Goal: Task Accomplishment & Management: Manage account settings

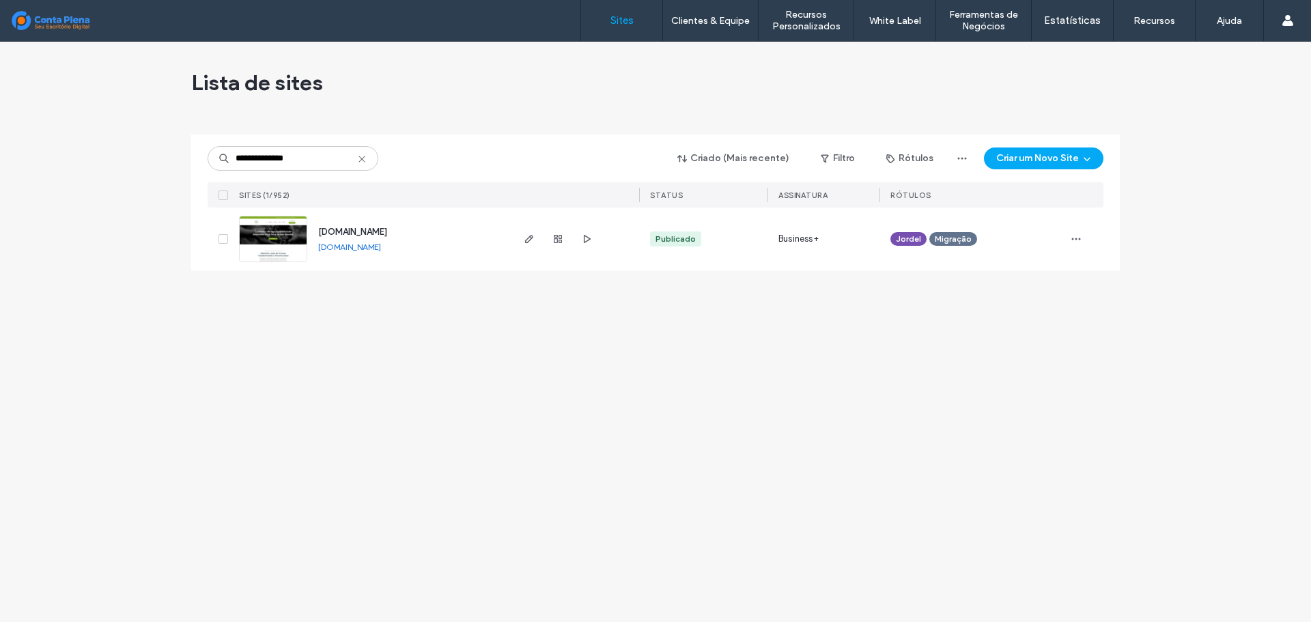
type input "**********"
click at [345, 227] on span "gbacont.com.br" at bounding box center [352, 232] width 69 height 10
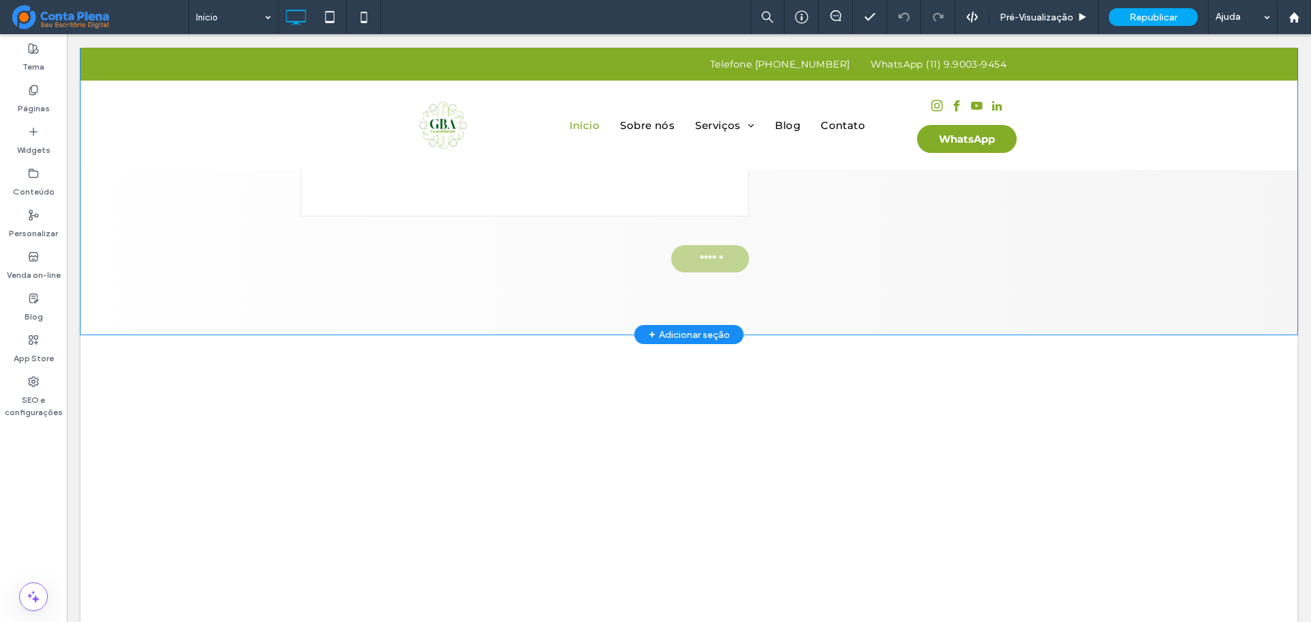
scroll to position [5349, 0]
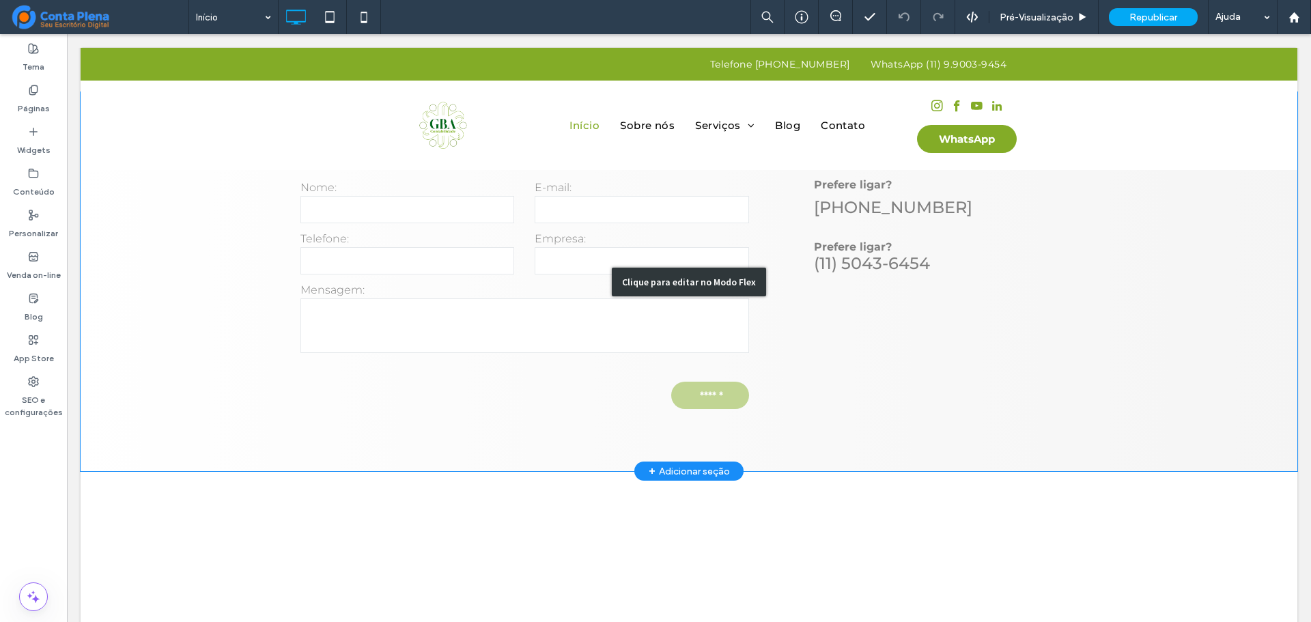
click at [268, 220] on div "Clique para editar no Modo Flex" at bounding box center [689, 281] width 1216 height 379
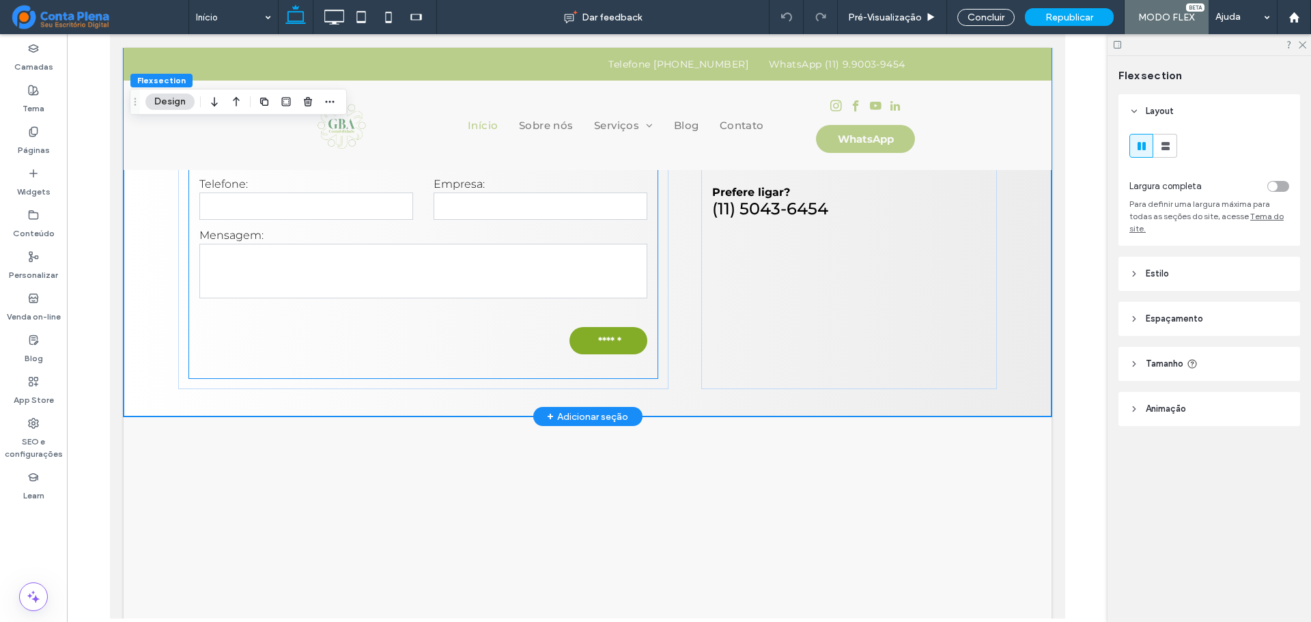
scroll to position [5351, 0]
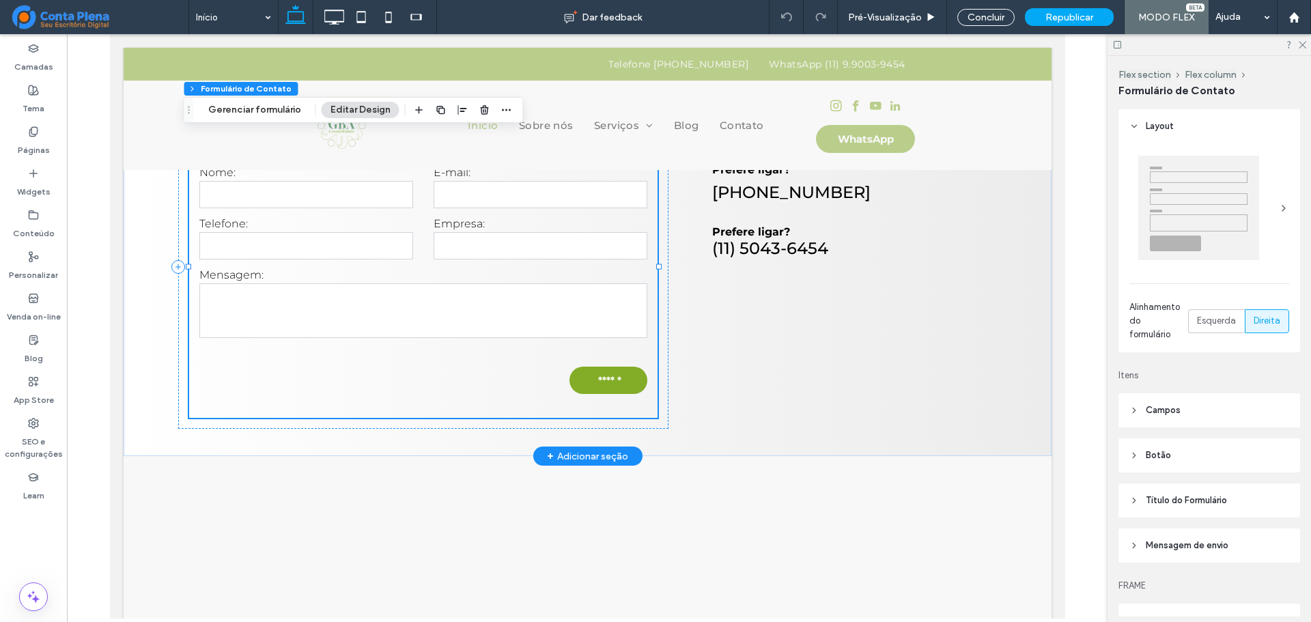
type input "*"
type input "***"
type input "*"
type input "***"
click at [269, 106] on button "Gerenciar formulário" at bounding box center [254, 110] width 111 height 16
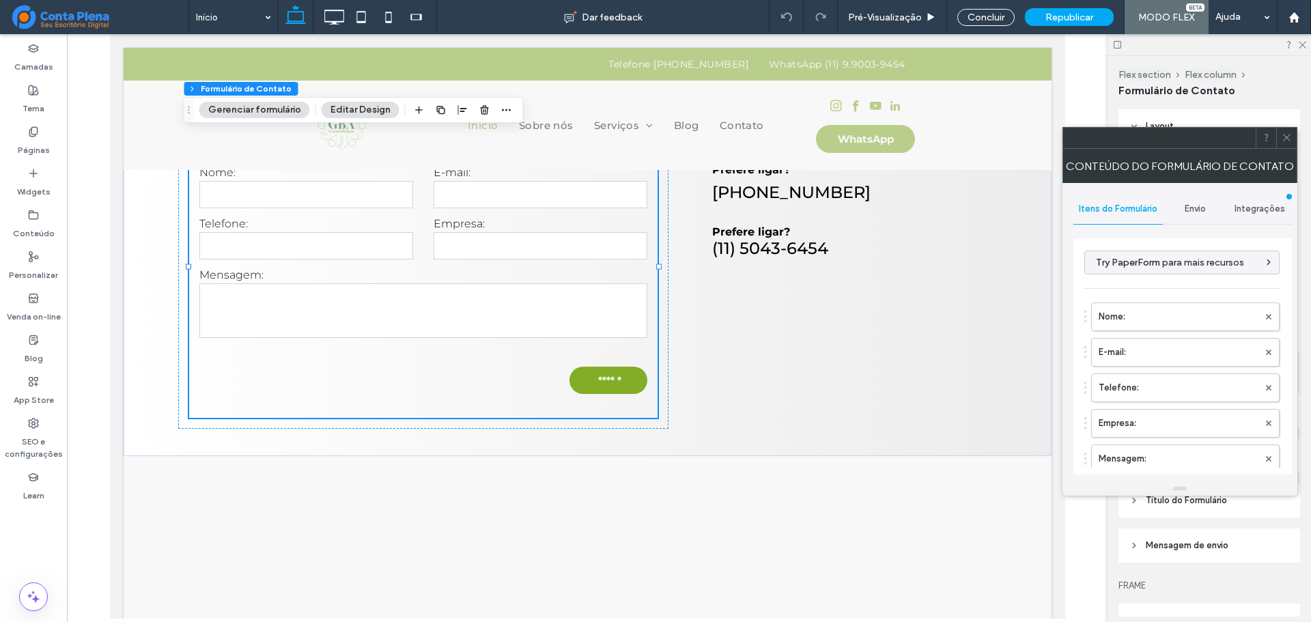
click at [1201, 208] on span "Envio" at bounding box center [1194, 208] width 21 height 11
click at [1200, 264] on label "Nova notificação de envio" at bounding box center [1183, 272] width 182 height 27
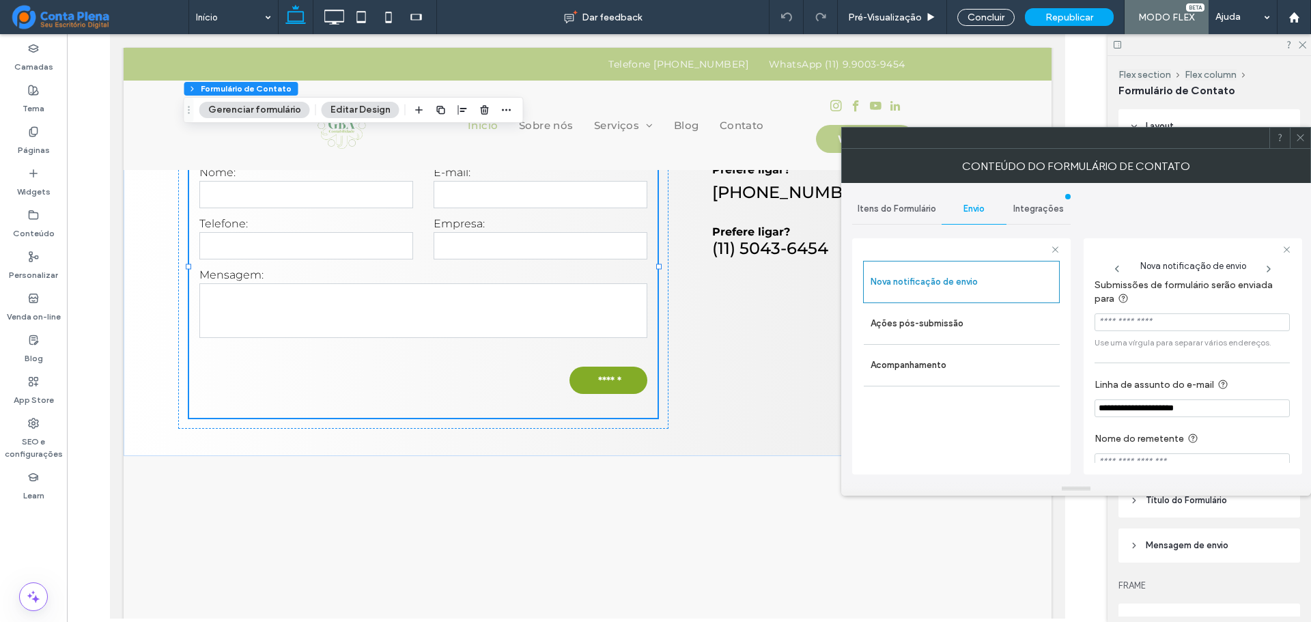
scroll to position [0, 0]
click at [1300, 141] on icon at bounding box center [1300, 137] width 10 height 10
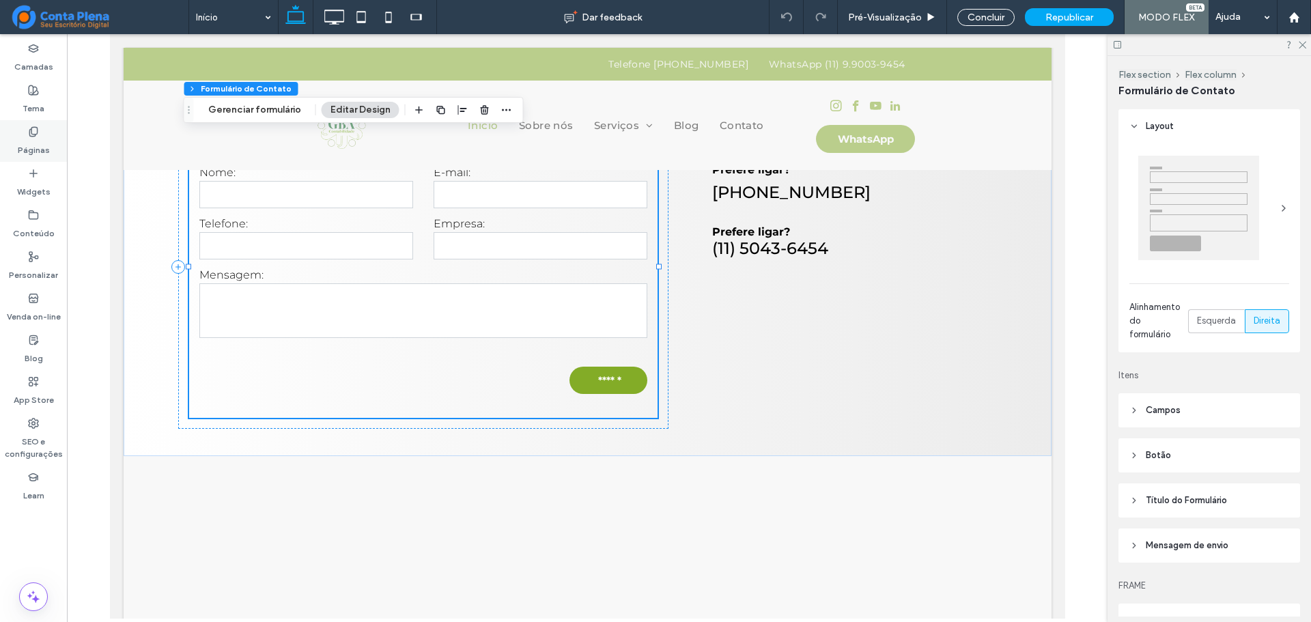
click at [31, 135] on icon at bounding box center [33, 131] width 11 height 11
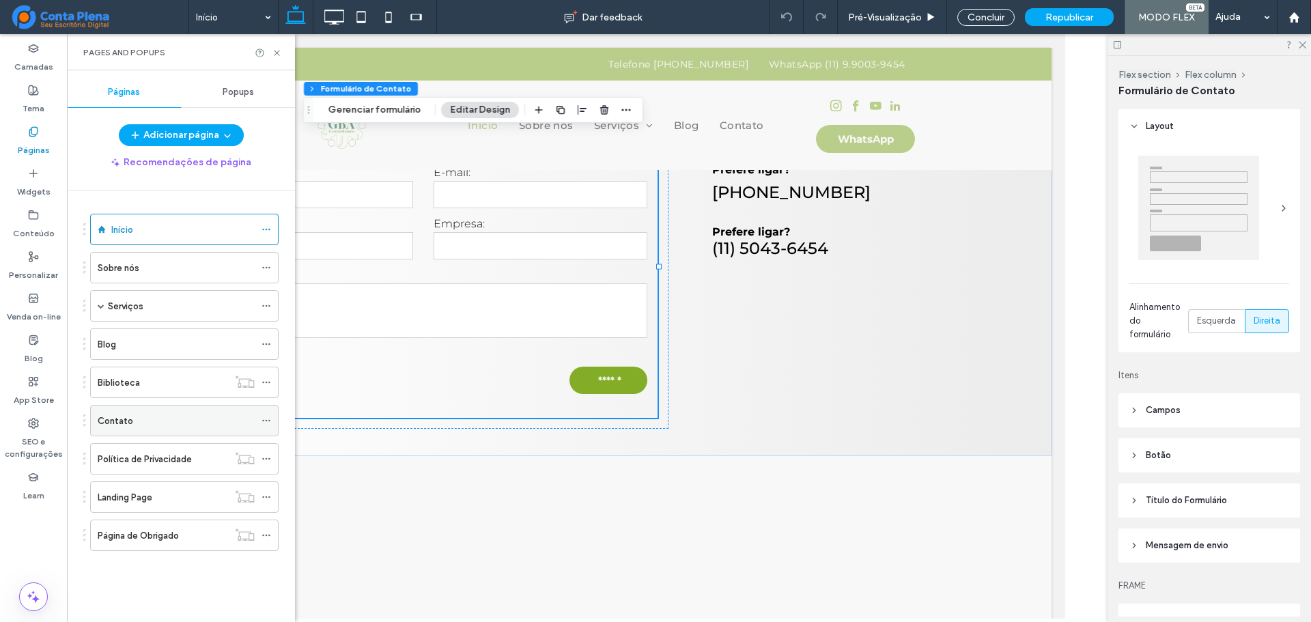
click at [218, 425] on div "Contato" at bounding box center [176, 421] width 157 height 14
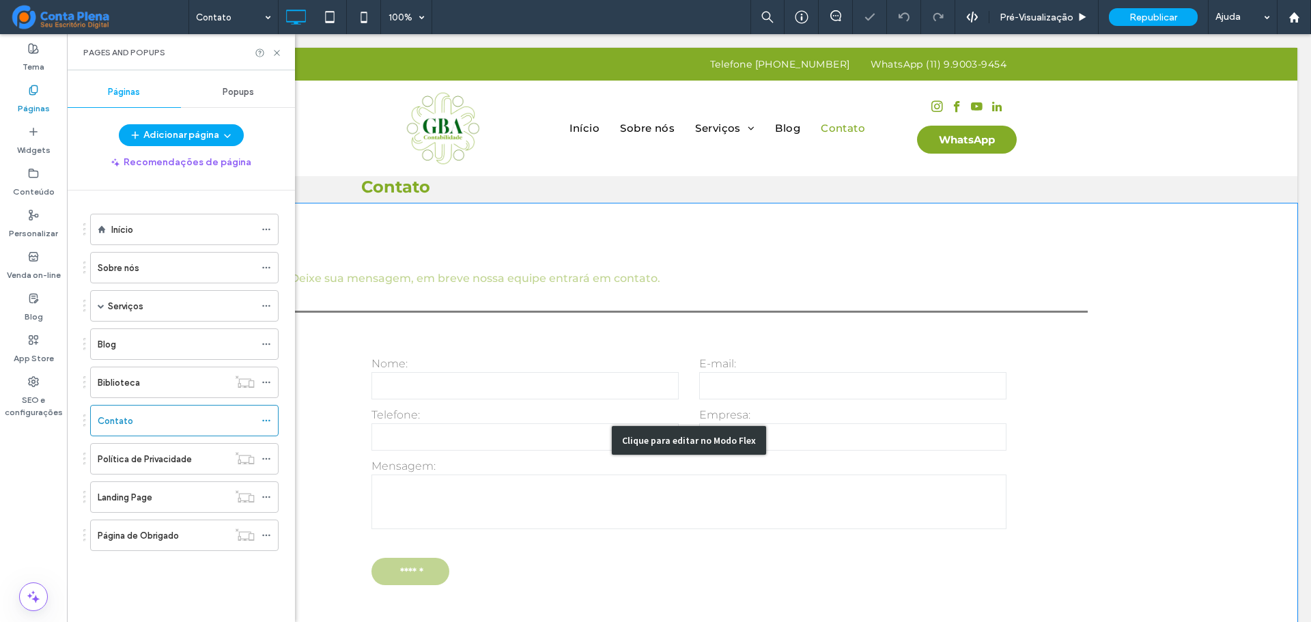
click at [569, 344] on div "Clique para editar no Modo Flex" at bounding box center [689, 440] width 1216 height 474
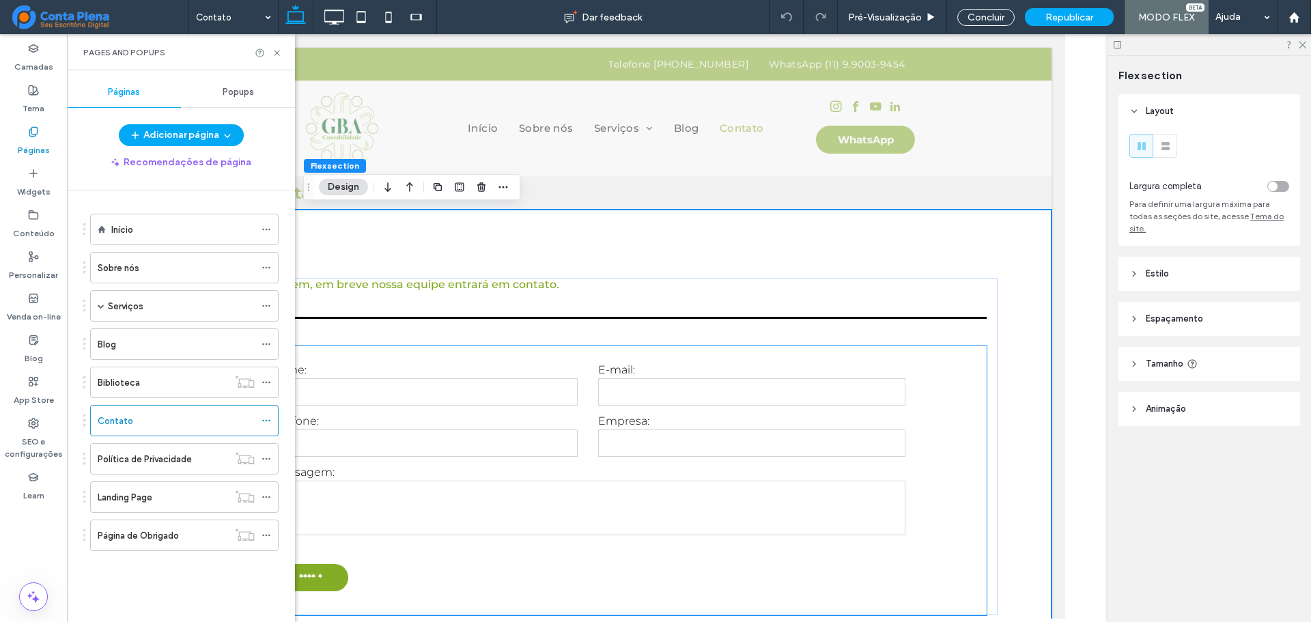
click at [644, 366] on label "E-mail:" at bounding box center [750, 369] width 307 height 13
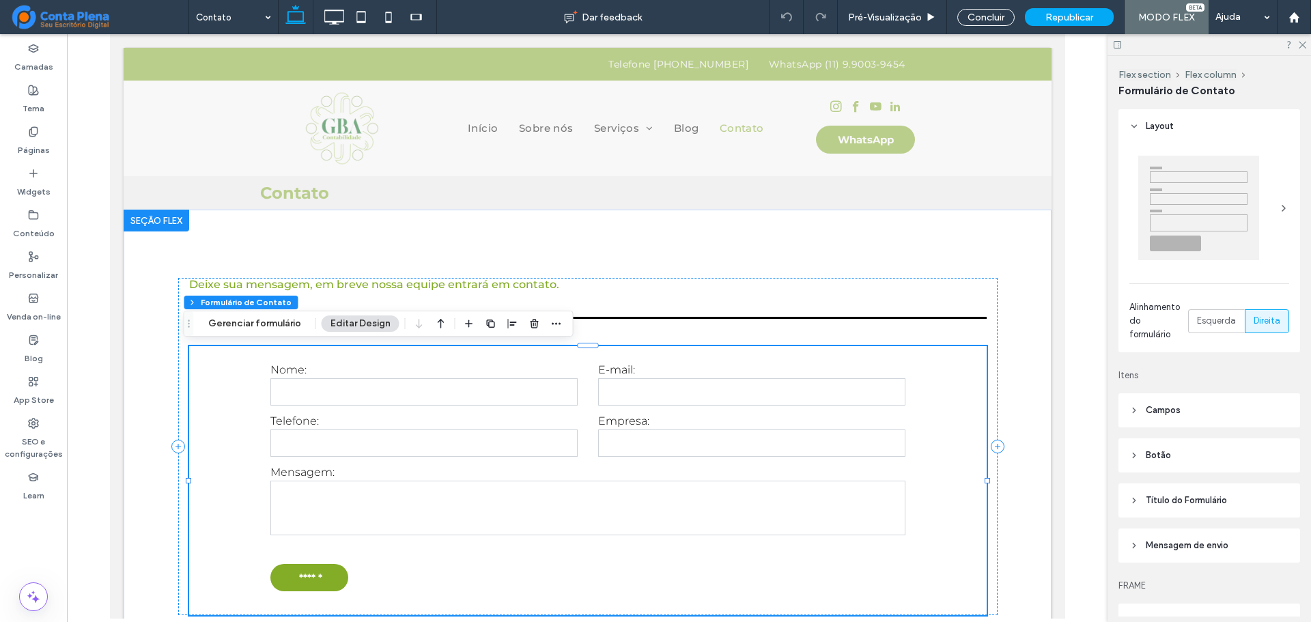
type input "*"
type input "***"
type input "*"
type input "***"
click at [640, 392] on input "email" at bounding box center [750, 391] width 307 height 27
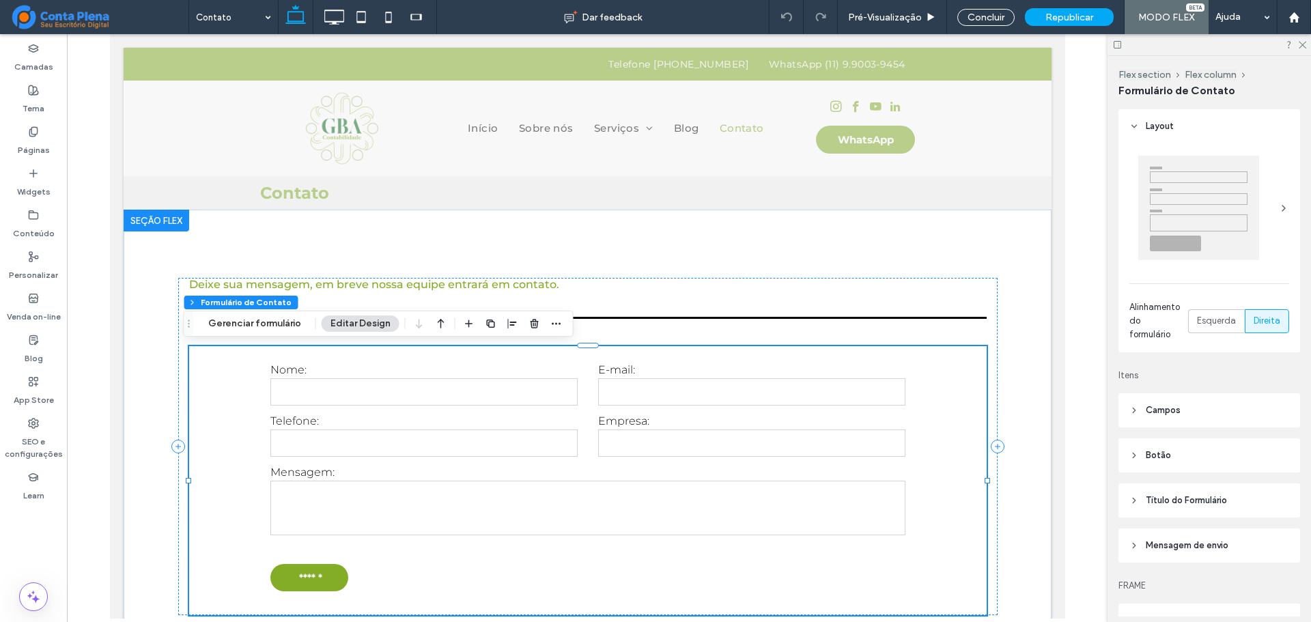
click at [272, 321] on button "Gerenciar formulário" at bounding box center [254, 323] width 111 height 16
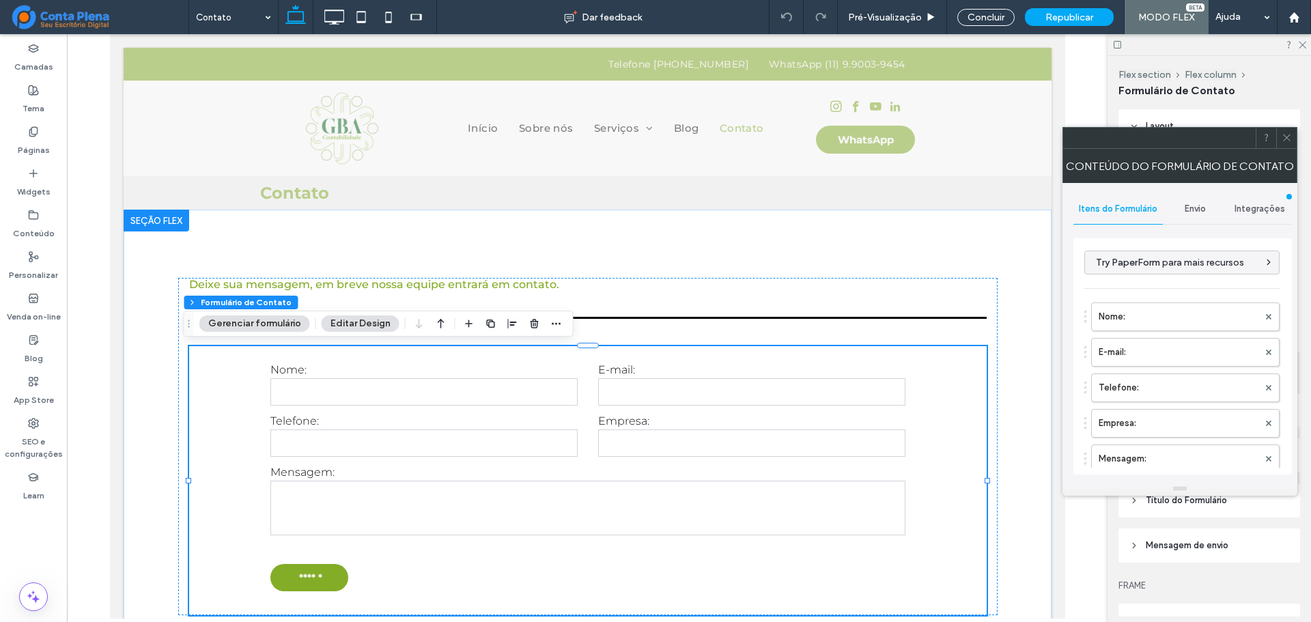
click at [1239, 211] on span "Integrações" at bounding box center [1259, 208] width 51 height 11
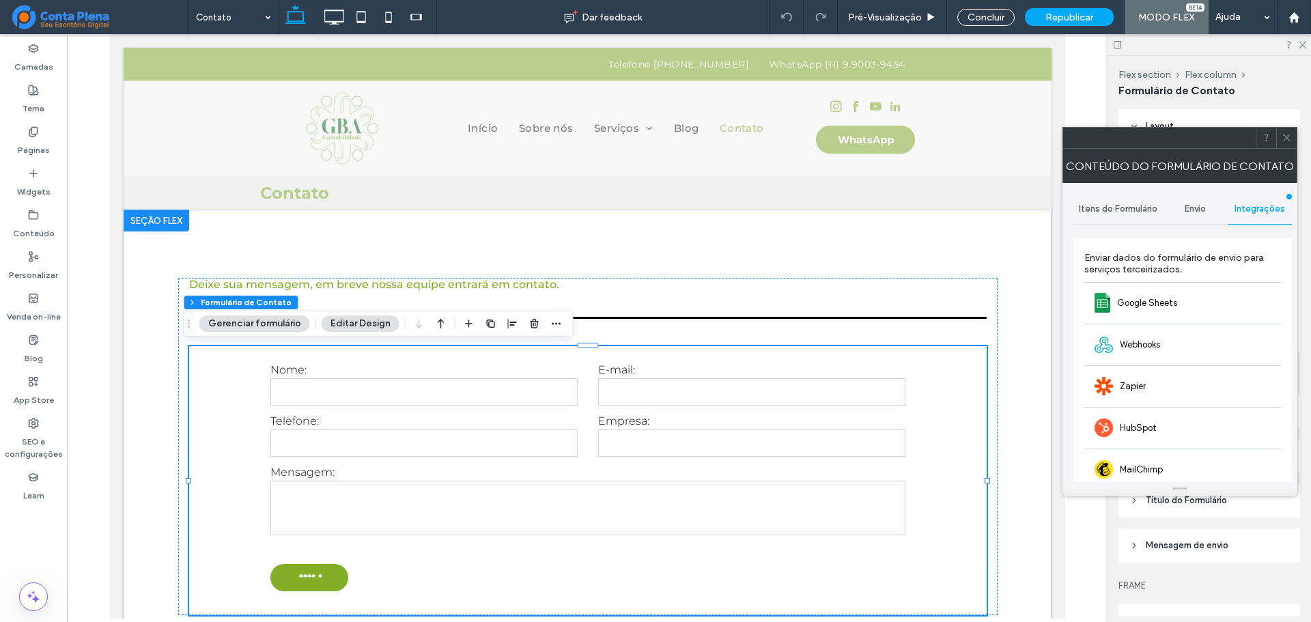
click at [1205, 214] on div "Envio" at bounding box center [1195, 209] width 65 height 30
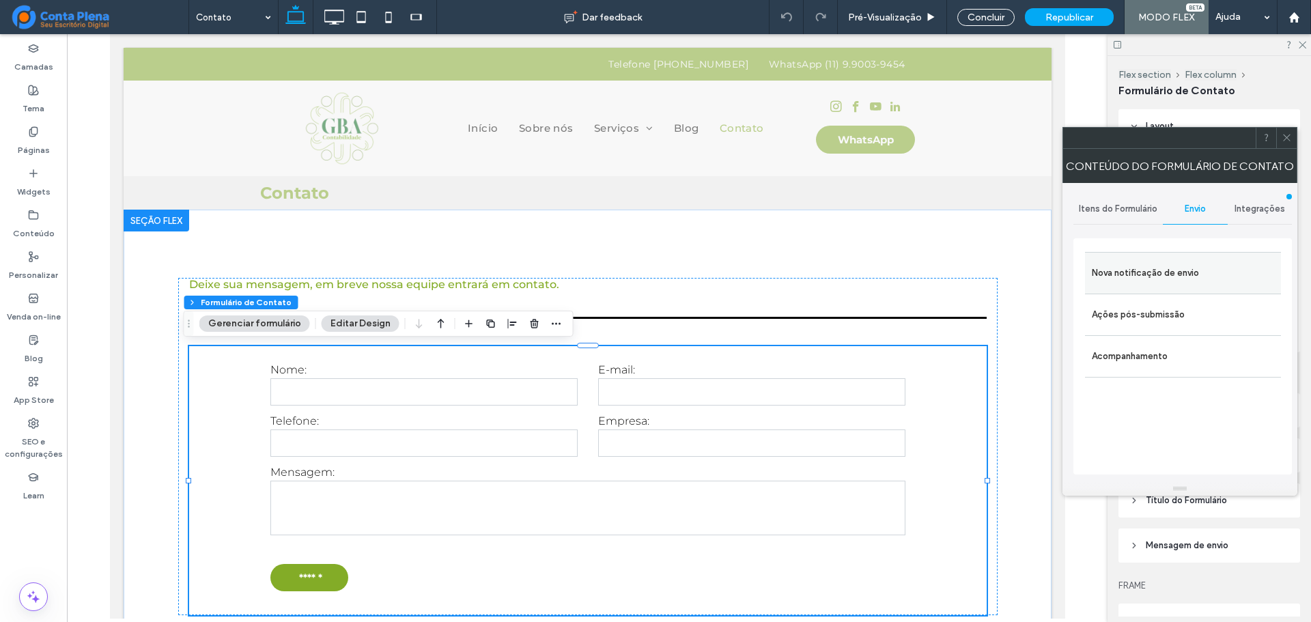
click at [1193, 266] on label "Nova notificação de envio" at bounding box center [1183, 272] width 182 height 27
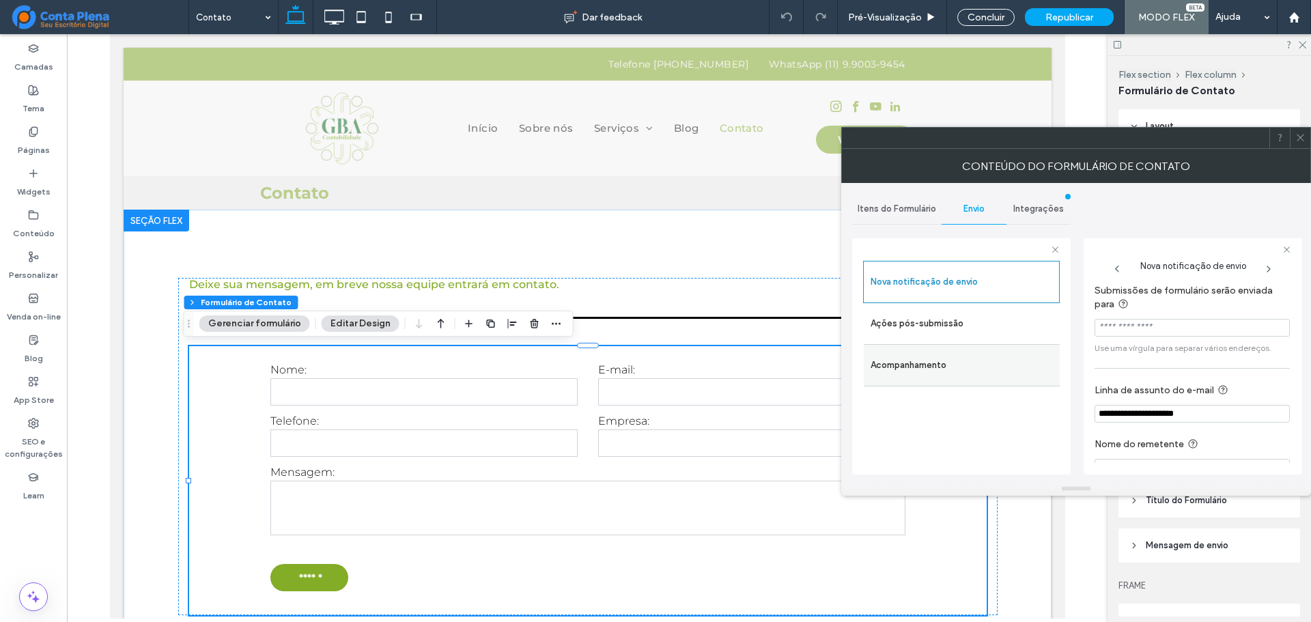
click at [913, 376] on label "Acompanhamento" at bounding box center [961, 365] width 182 height 27
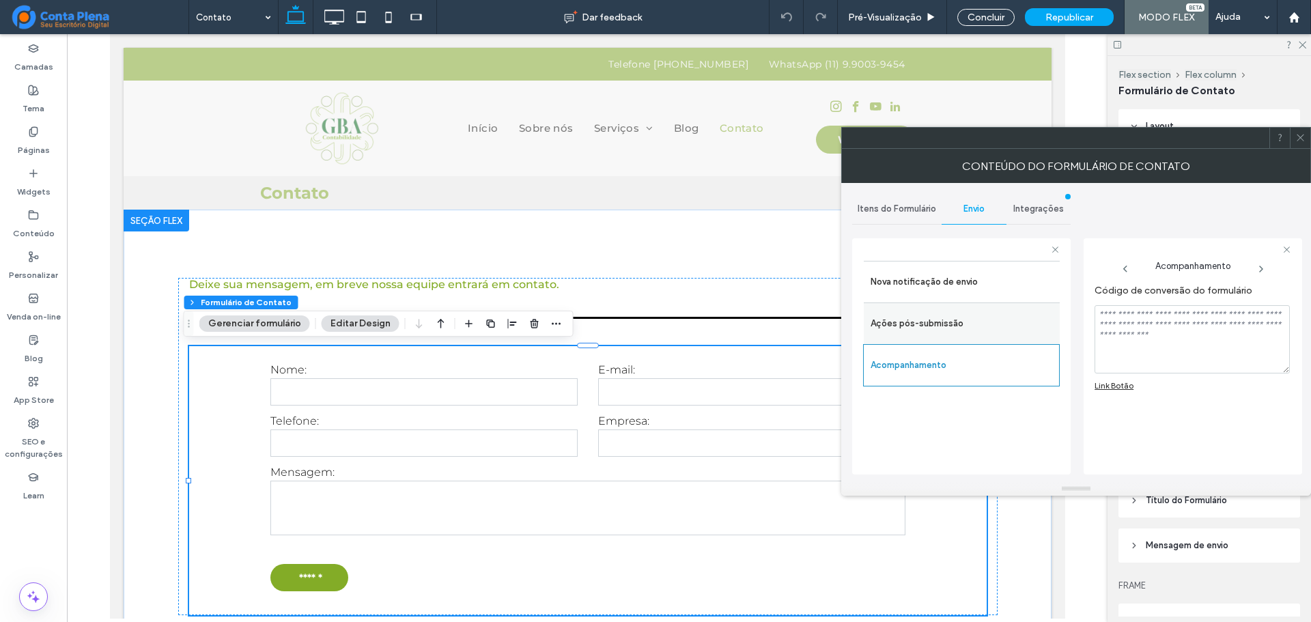
click at [917, 323] on label "Ações pós-submissão" at bounding box center [961, 323] width 182 height 27
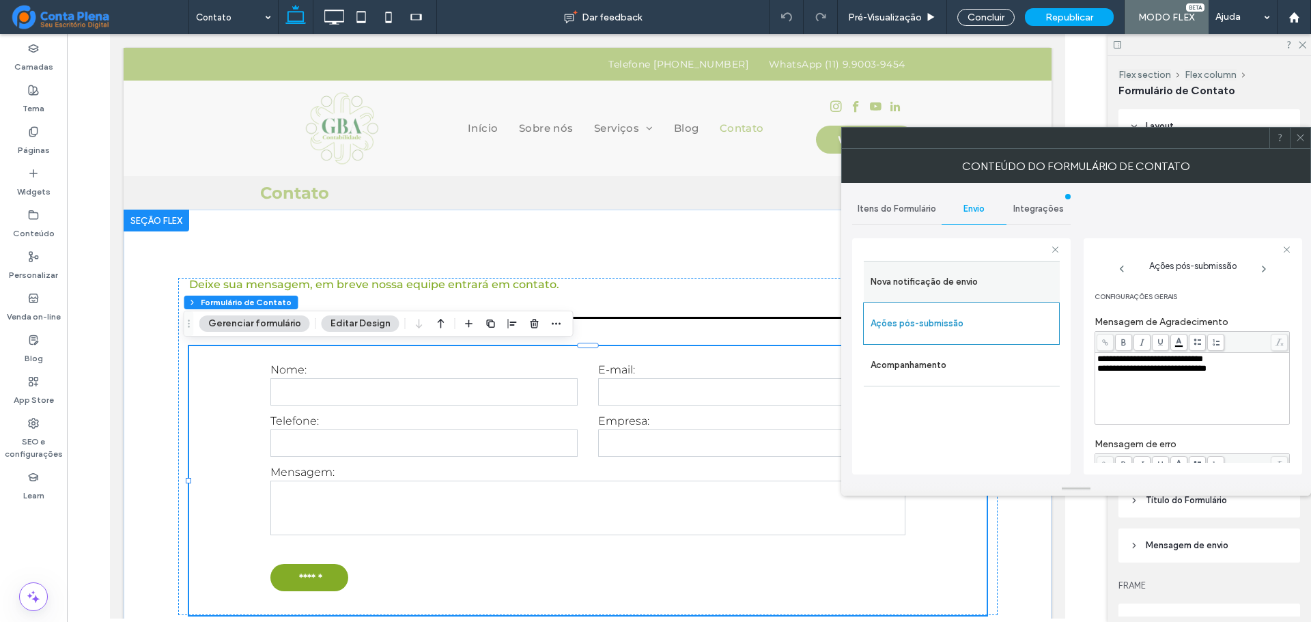
click at [934, 276] on label "Nova notificação de envio" at bounding box center [961, 281] width 182 height 27
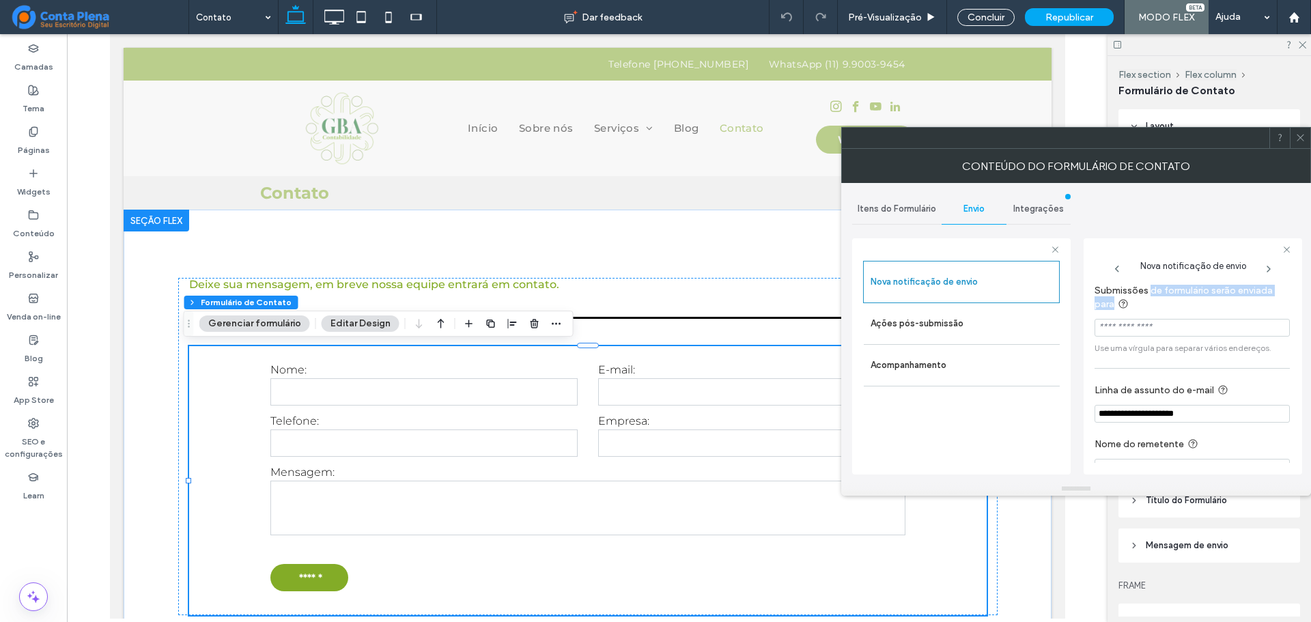
drag, startPoint x: 1151, startPoint y: 295, endPoint x: 1206, endPoint y: 298, distance: 54.7
click at [1206, 298] on label "Submissões de formulário serão enviada para" at bounding box center [1189, 299] width 190 height 29
click at [928, 211] on span "Itens do Formulário" at bounding box center [896, 208] width 79 height 11
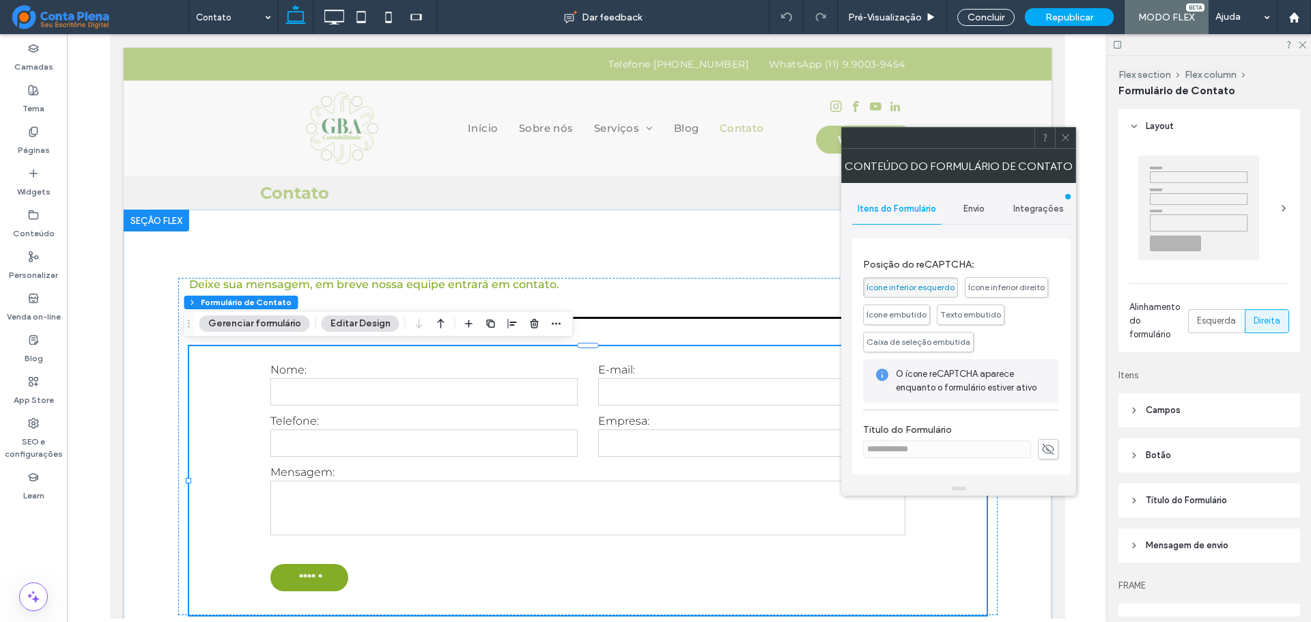
scroll to position [367, 0]
click at [1033, 204] on span "Integrações" at bounding box center [1038, 208] width 51 height 11
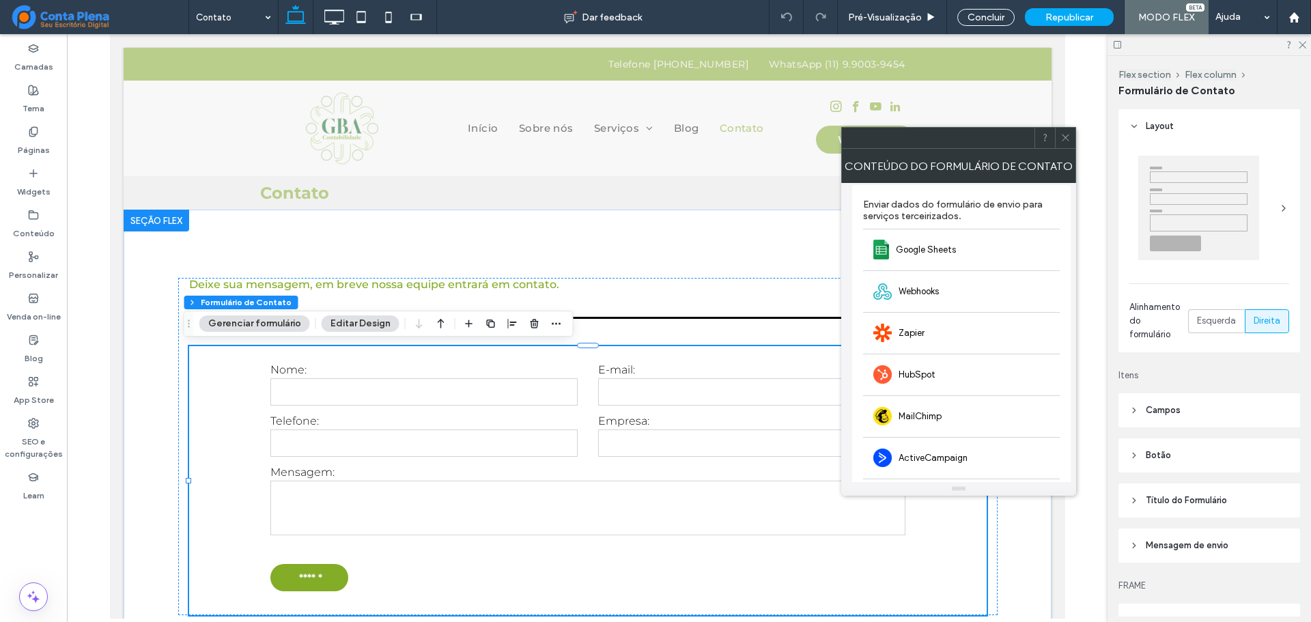
scroll to position [0, 0]
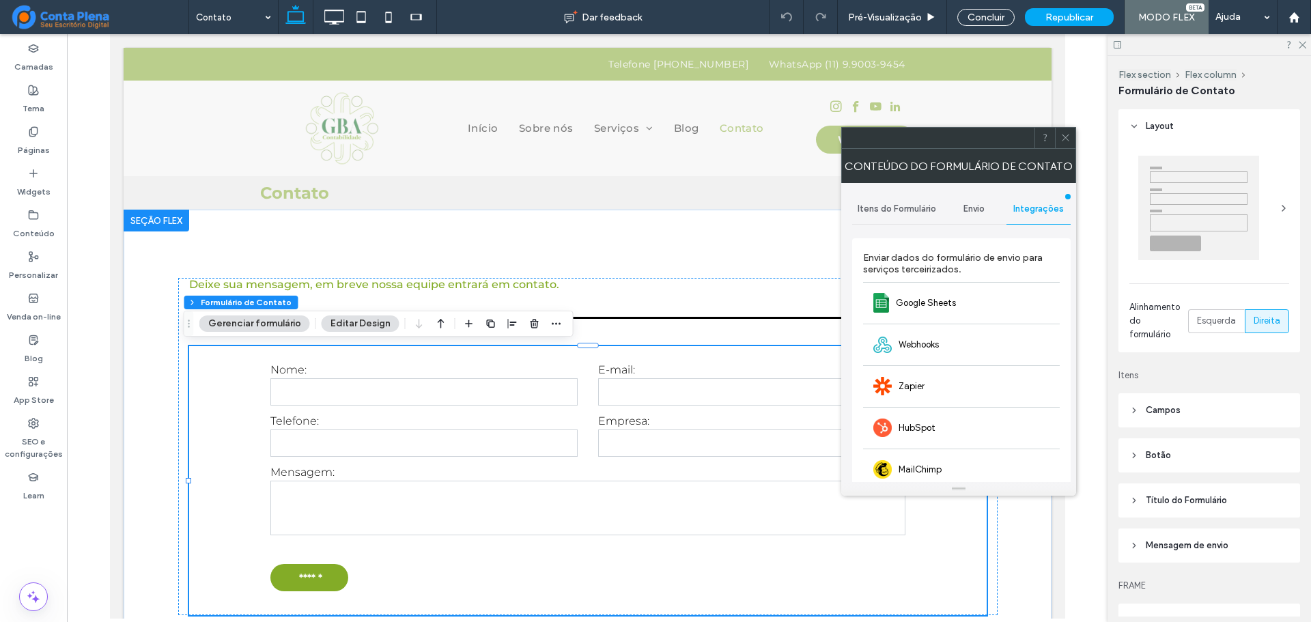
click at [980, 202] on div "Envio" at bounding box center [973, 209] width 65 height 30
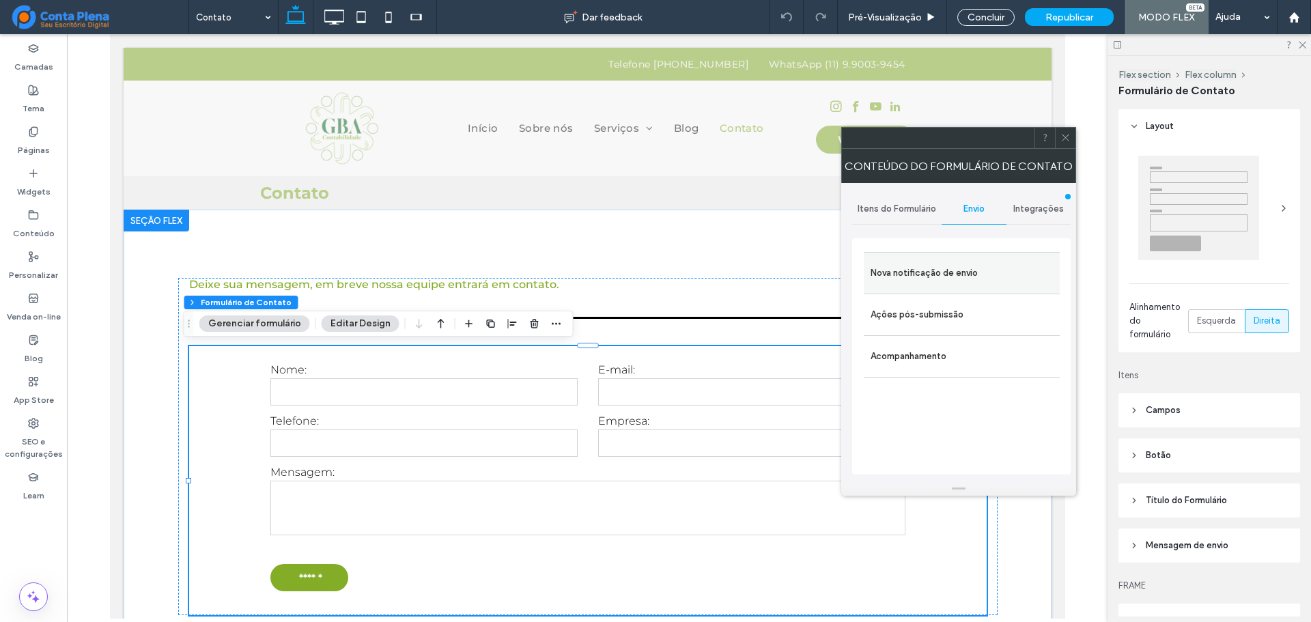
click at [977, 258] on div "Nova notificação de envio" at bounding box center [962, 273] width 196 height 42
click at [966, 276] on label "Nova notificação de envio" at bounding box center [961, 272] width 182 height 27
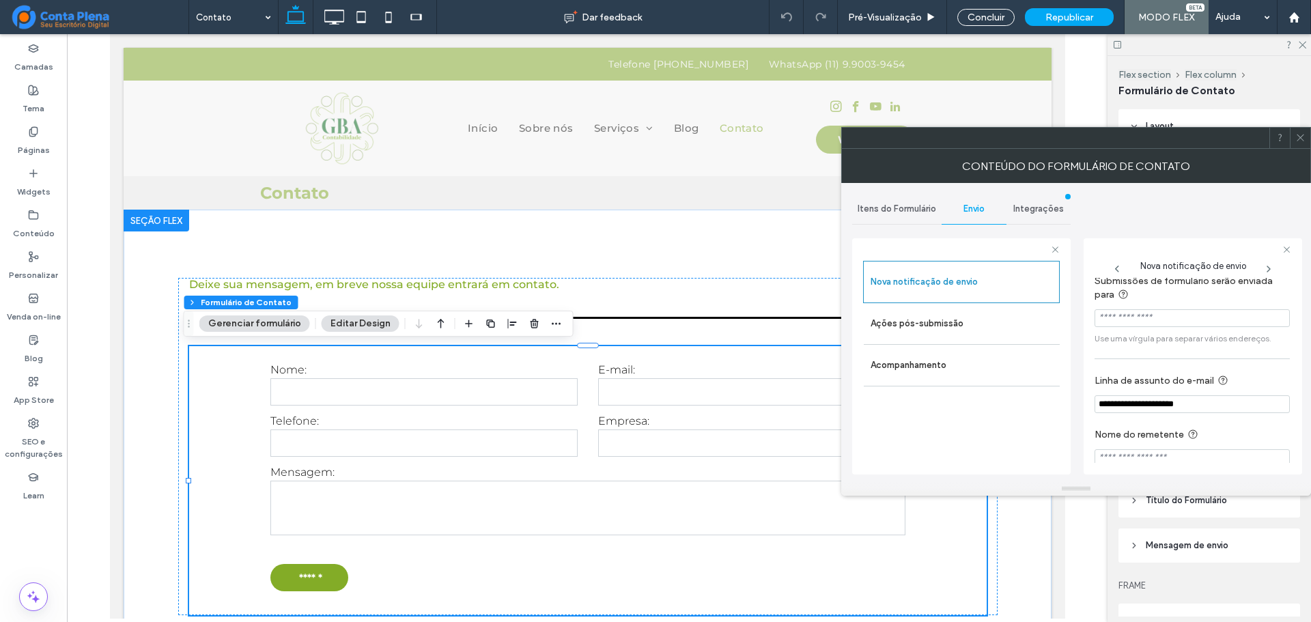
scroll to position [24, 0]
